Goal: Book appointment/travel/reservation

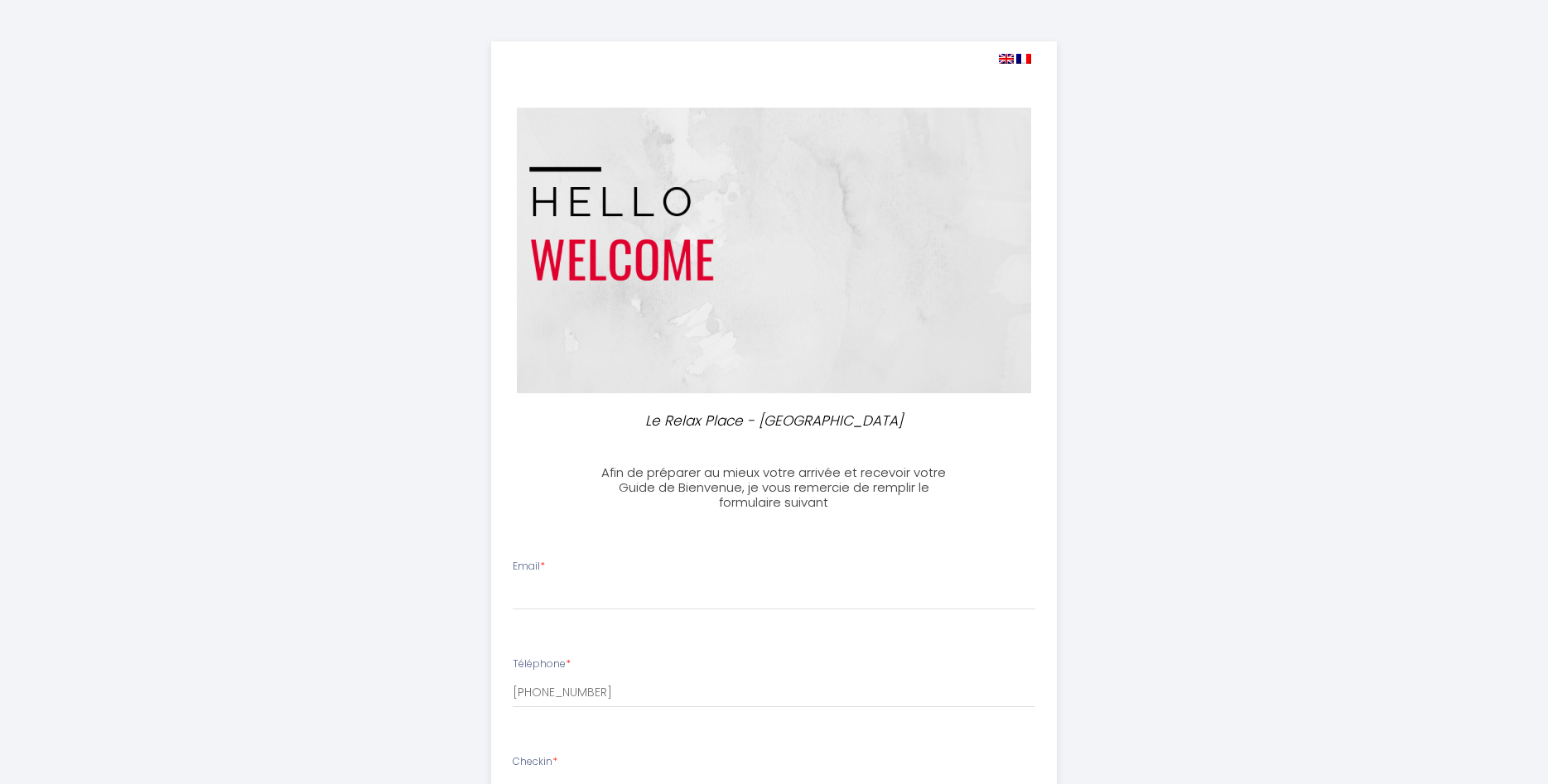
select select
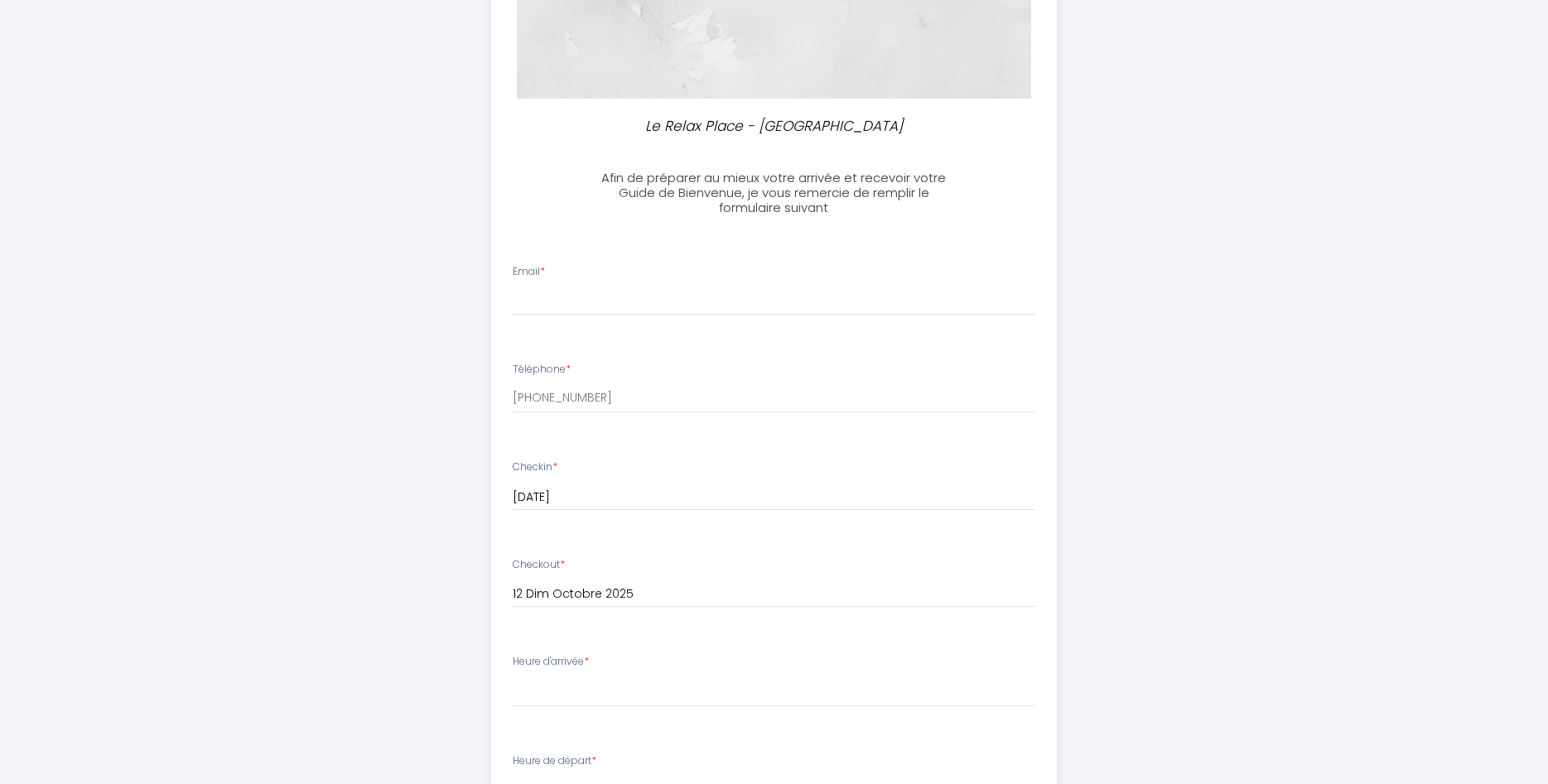
scroll to position [287, 0]
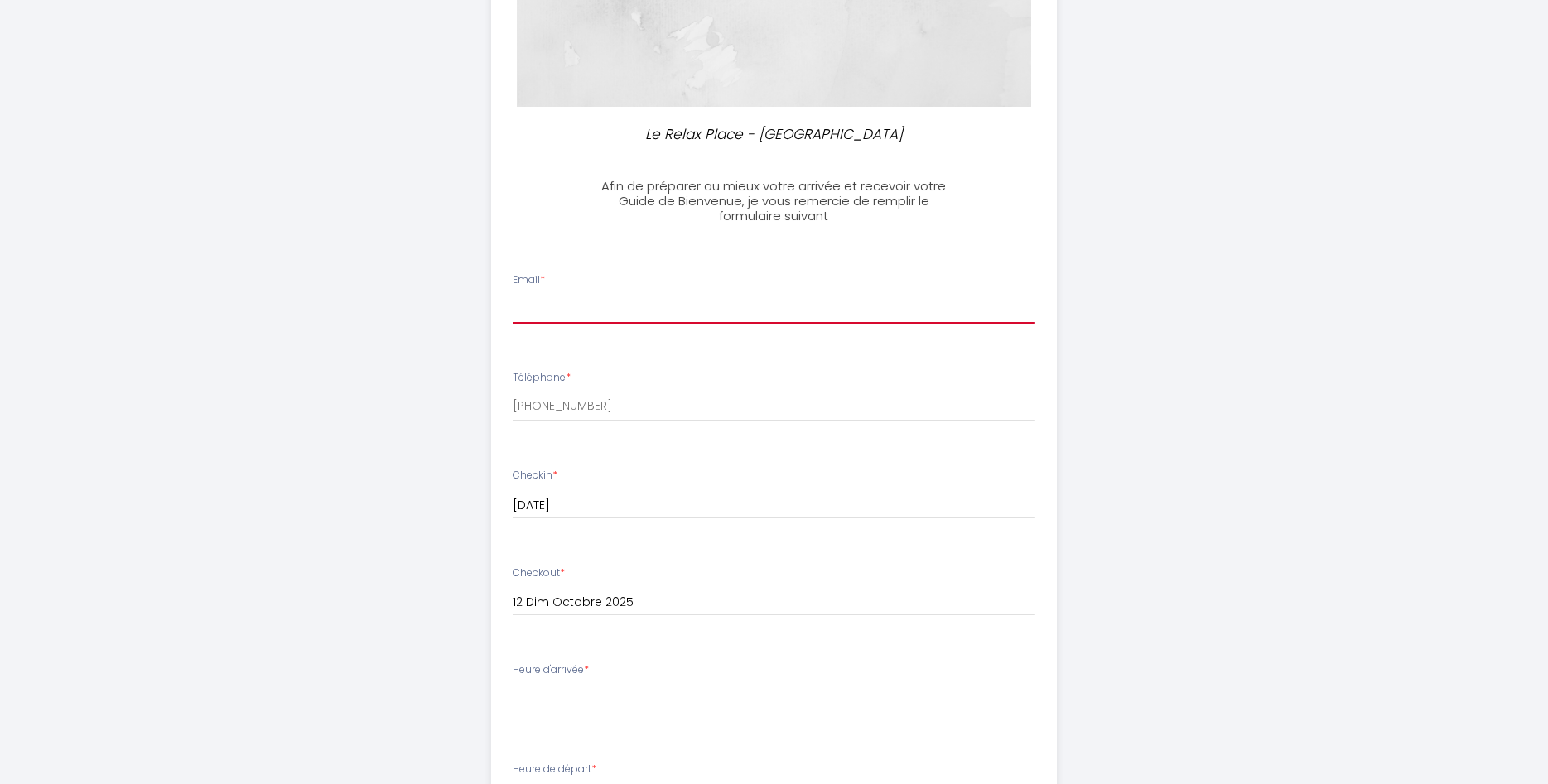
click at [532, 305] on input "Email *" at bounding box center [774, 308] width 523 height 30
type input "carole.bonduelle@gmail.com"
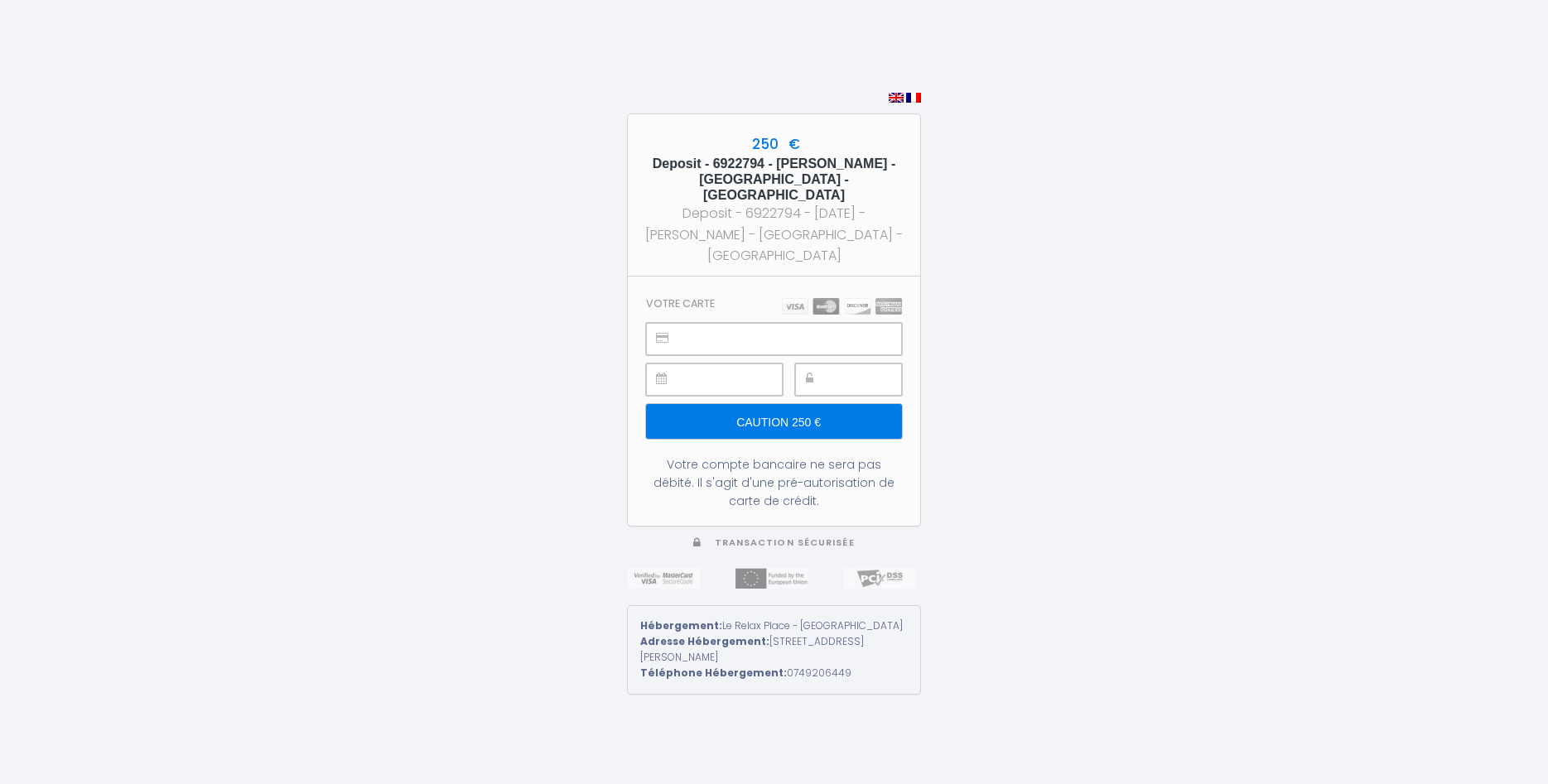
click at [681, 323] on div at bounding box center [774, 339] width 256 height 32
click at [831, 364] on div at bounding box center [848, 380] width 107 height 32
